Goal: Task Accomplishment & Management: Manage account settings

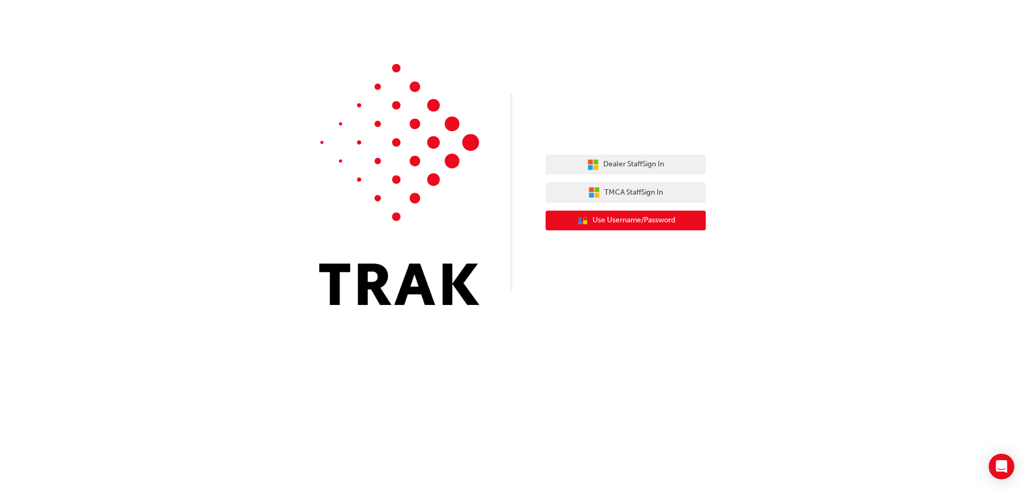
click at [687, 218] on button "User Authentication Icon - Blue Person, Gold Lock Use Username/Password" at bounding box center [625, 221] width 160 height 20
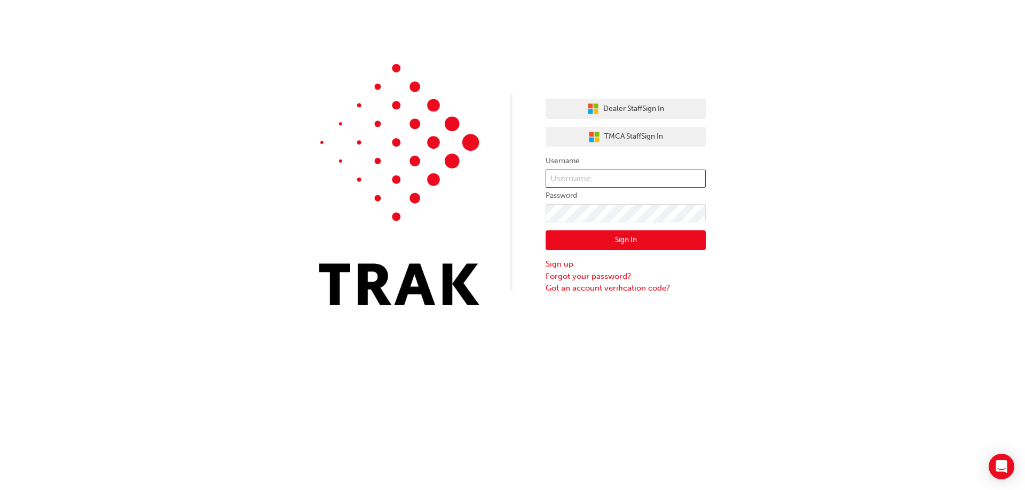
click at [669, 184] on input "text" at bounding box center [625, 179] width 160 height 18
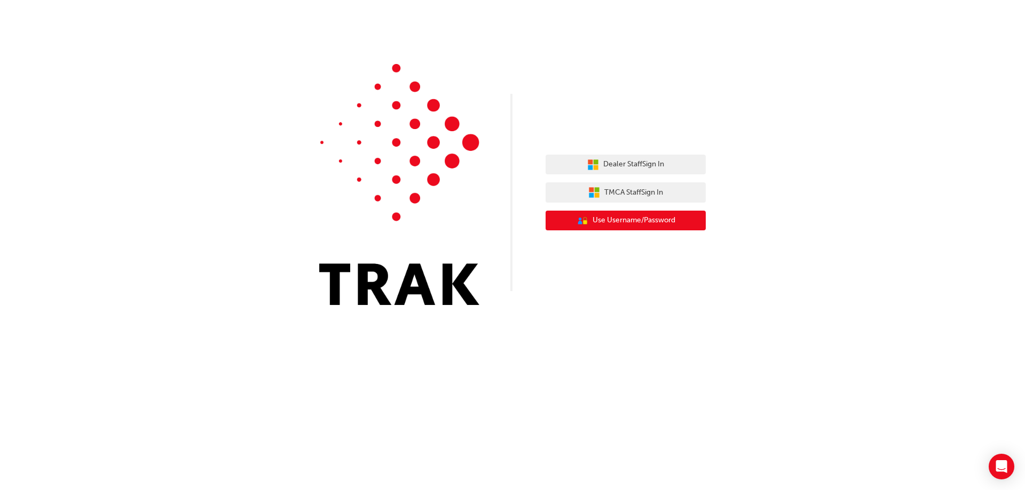
click at [641, 215] on span "Use Username/Password" at bounding box center [633, 221] width 83 height 12
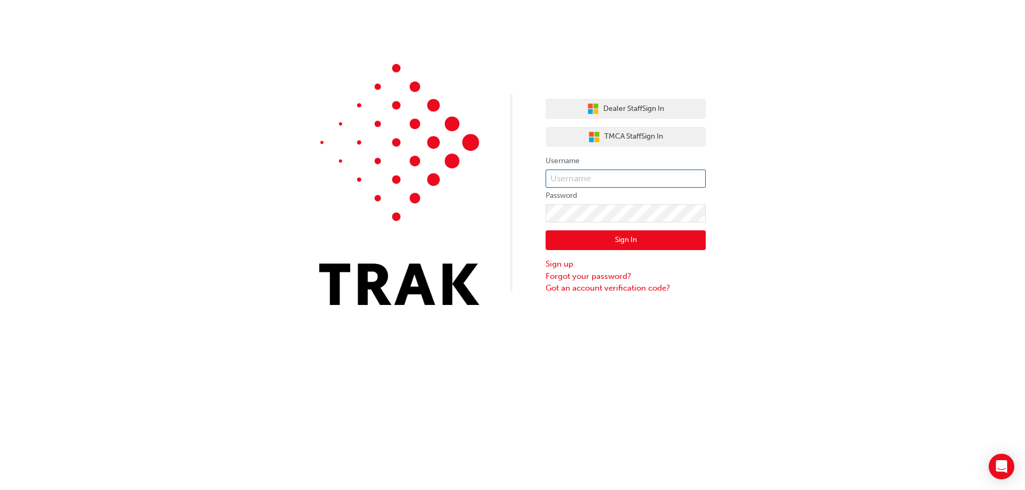
click at [646, 184] on input "text" at bounding box center [625, 179] width 160 height 18
type input "93153264"
click button "Sign In" at bounding box center [625, 241] width 160 height 20
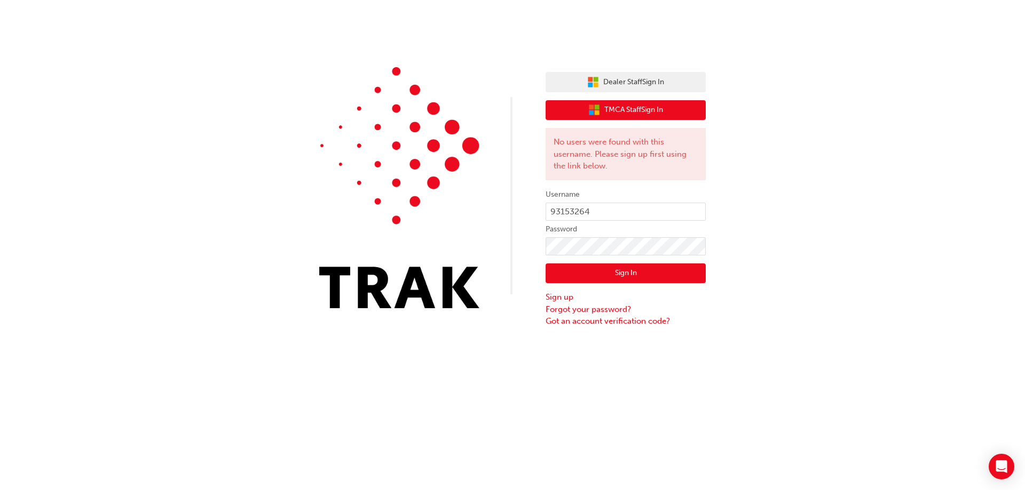
click at [666, 100] on div "Dealer Staff Sign In TMCA Staff Sign In No users were found with this username.…" at bounding box center [625, 196] width 160 height 264
click at [636, 101] on button "TMCA Staff Sign In" at bounding box center [625, 110] width 160 height 20
click at [618, 280] on button "Sign In" at bounding box center [625, 274] width 160 height 20
